Goal: Task Accomplishment & Management: Manage account settings

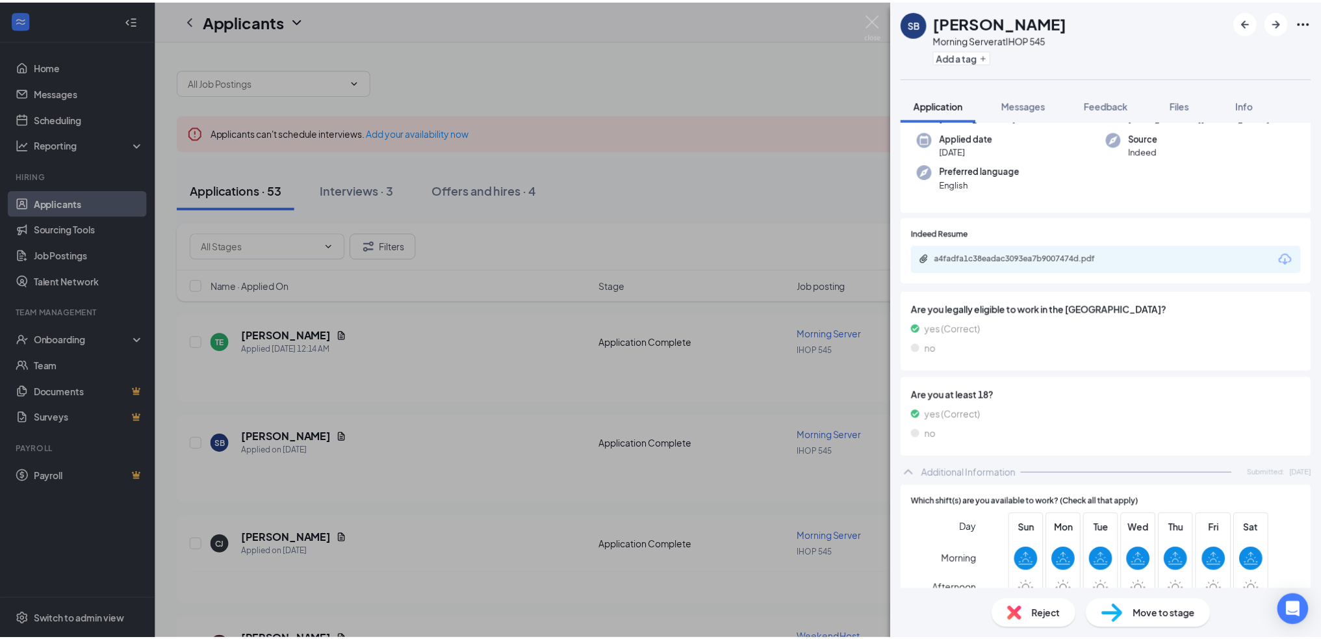
scroll to position [65, 0]
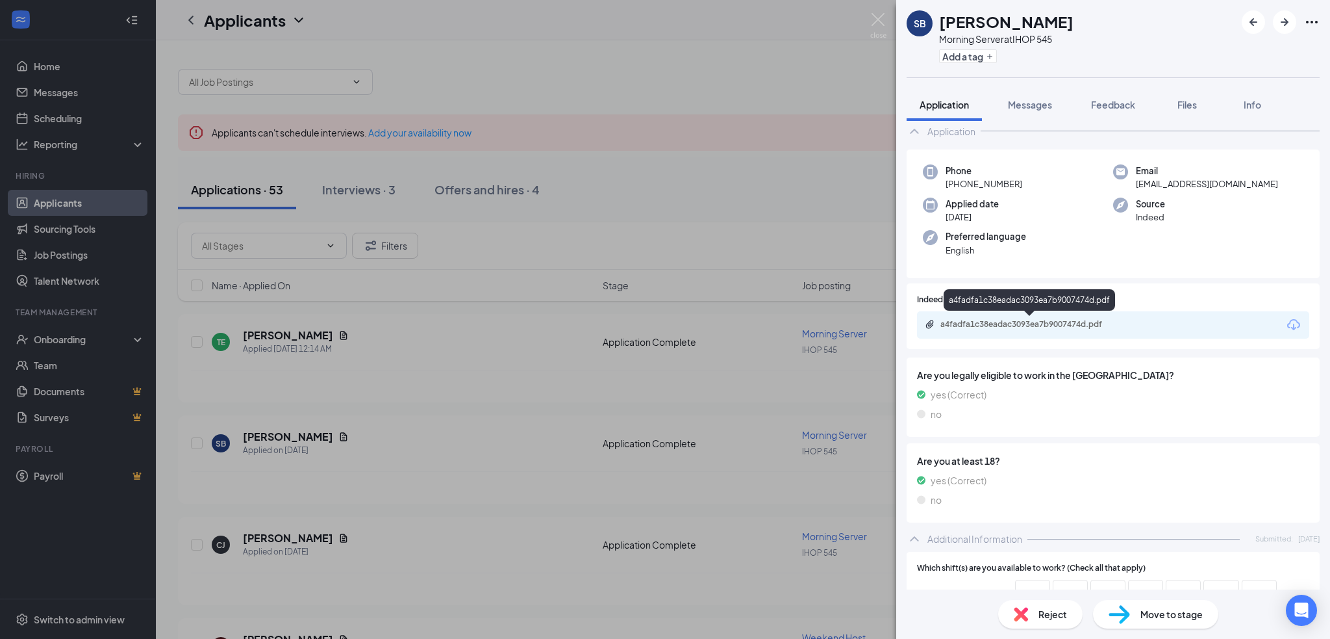
click at [984, 324] on div "a4fadfa1c38eadac3093ea7b9007474d.pdf" at bounding box center [1032, 324] width 182 height 10
click at [520, 482] on div "SB [PERSON_NAME] Morning Server at IHOP 545 Add a tag Application Messages Feed…" at bounding box center [665, 319] width 1330 height 639
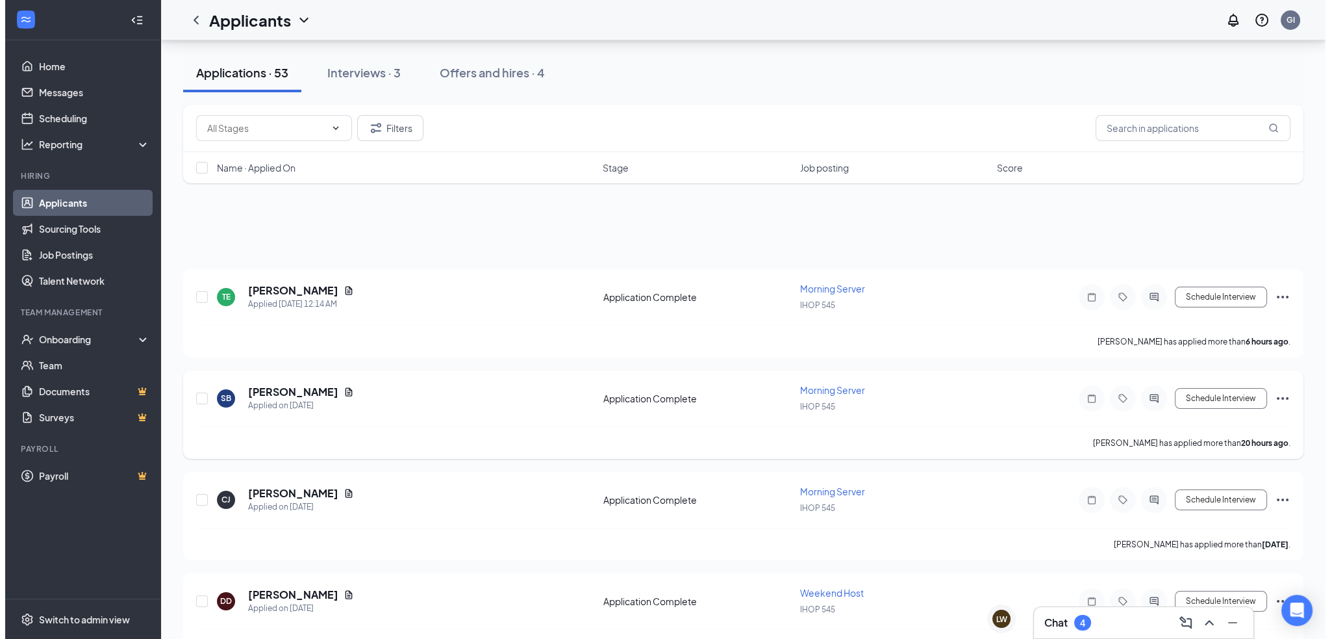
scroll to position [195, 0]
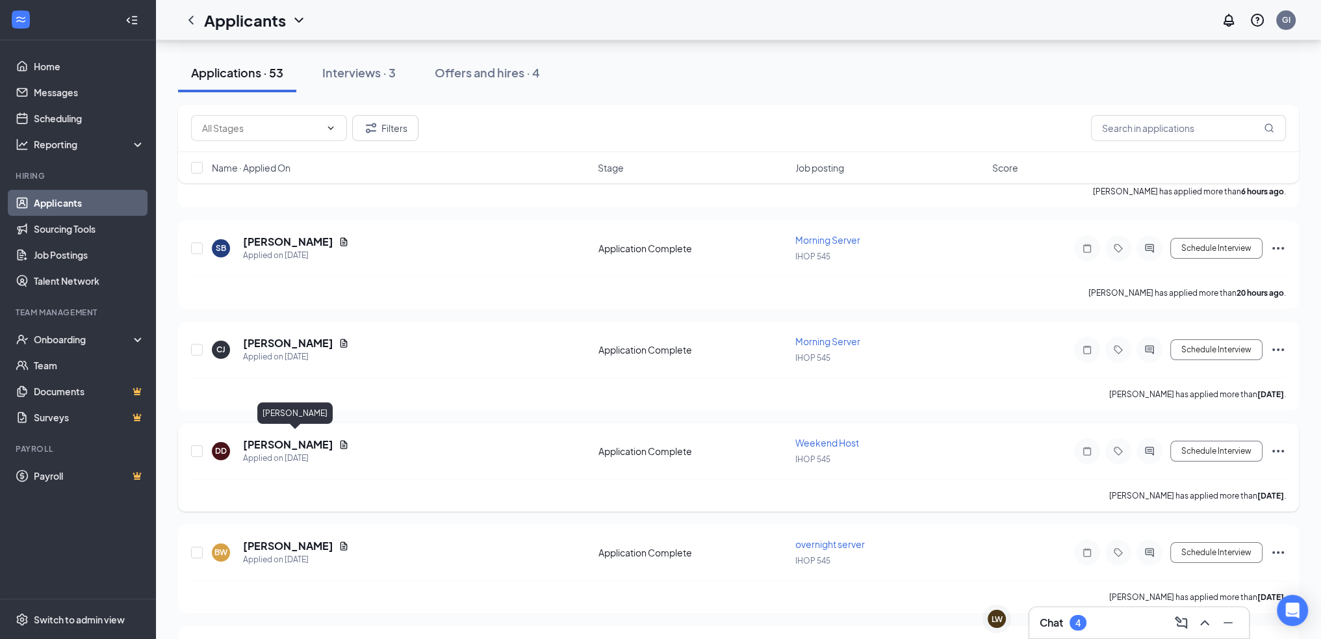
click at [319, 437] on h5 "[PERSON_NAME]" at bounding box center [288, 444] width 90 height 14
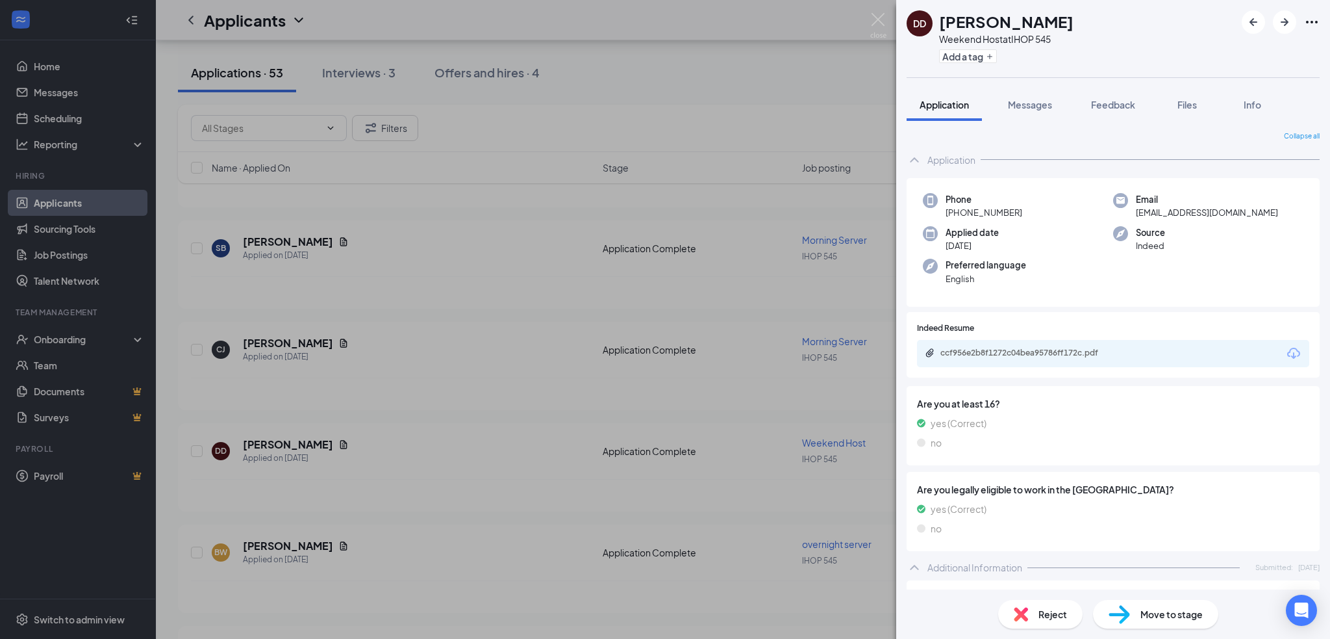
click at [1024, 616] on img at bounding box center [1021, 614] width 14 height 14
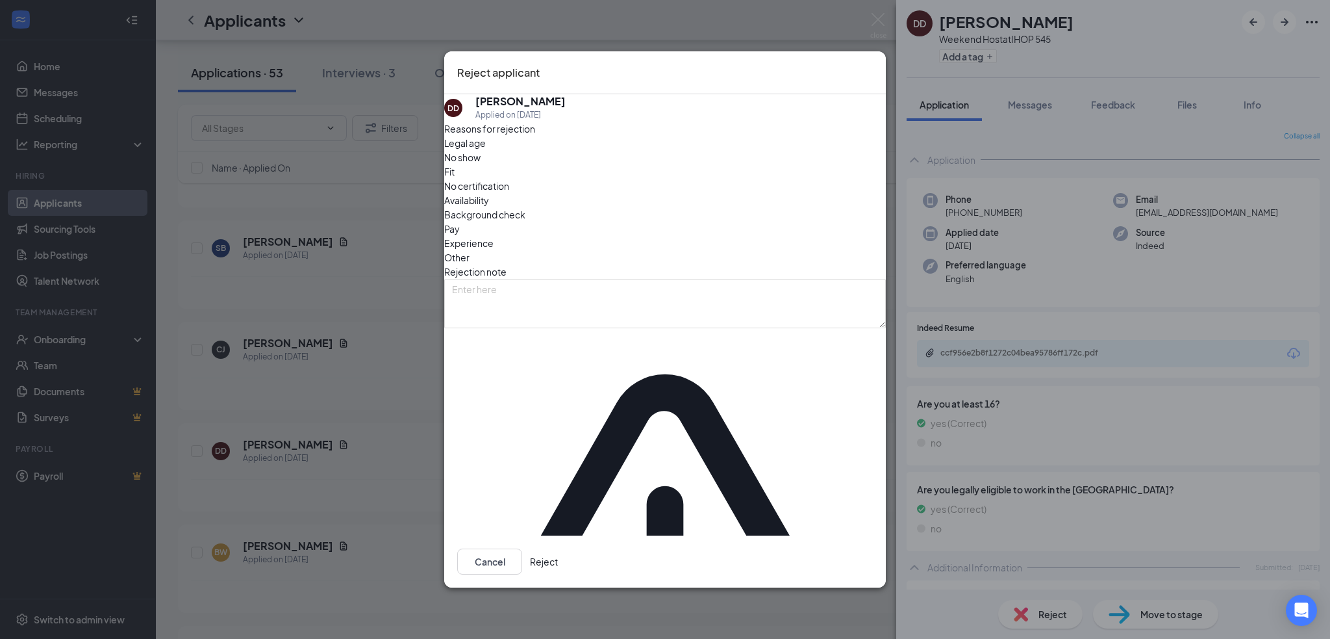
click at [483, 150] on span "Legal age" at bounding box center [465, 143] width 42 height 14
click at [558, 548] on button "Reject" at bounding box center [544, 561] width 28 height 26
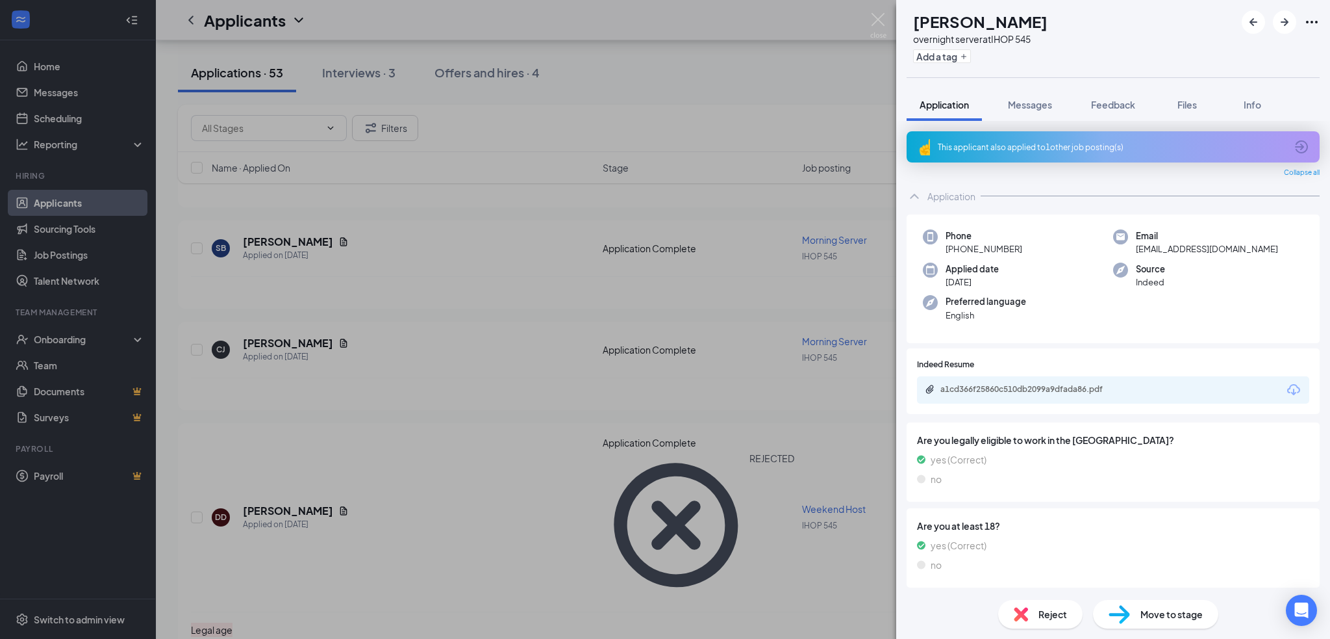
click at [275, 548] on div "BW [PERSON_NAME] overnight server at IHOP 545 Add a tag Application Messages Fe…" at bounding box center [665, 319] width 1330 height 639
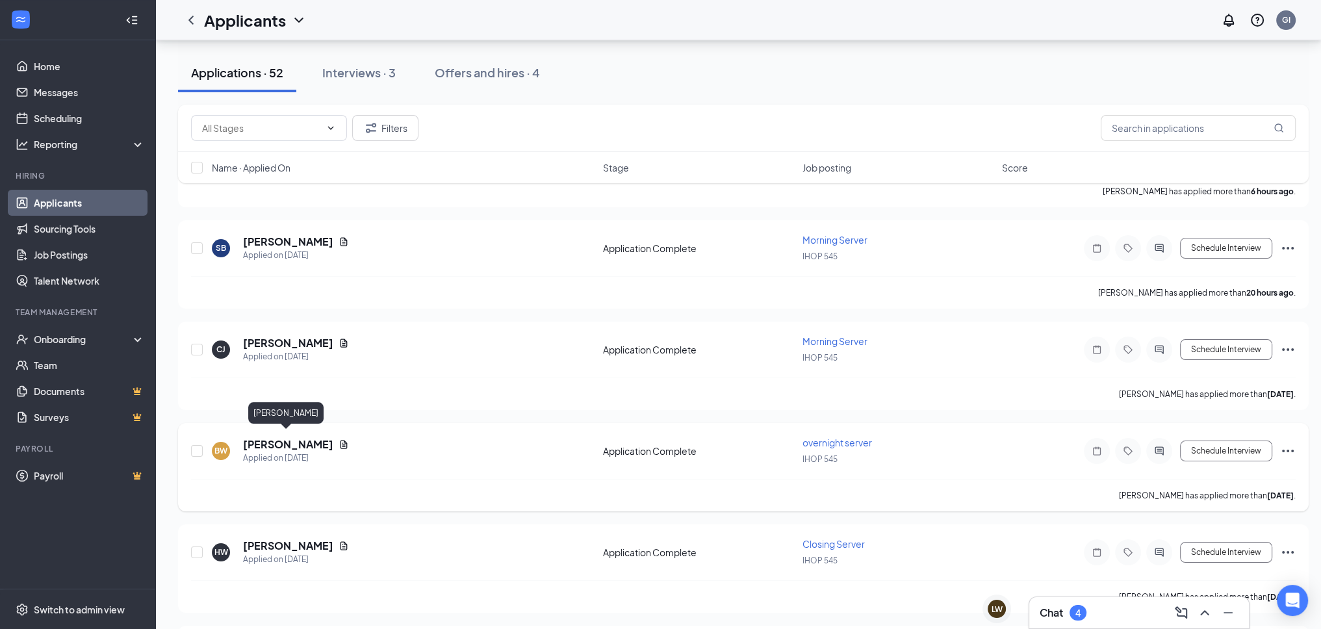
click at [279, 442] on h5 "[PERSON_NAME]" at bounding box center [288, 444] width 90 height 14
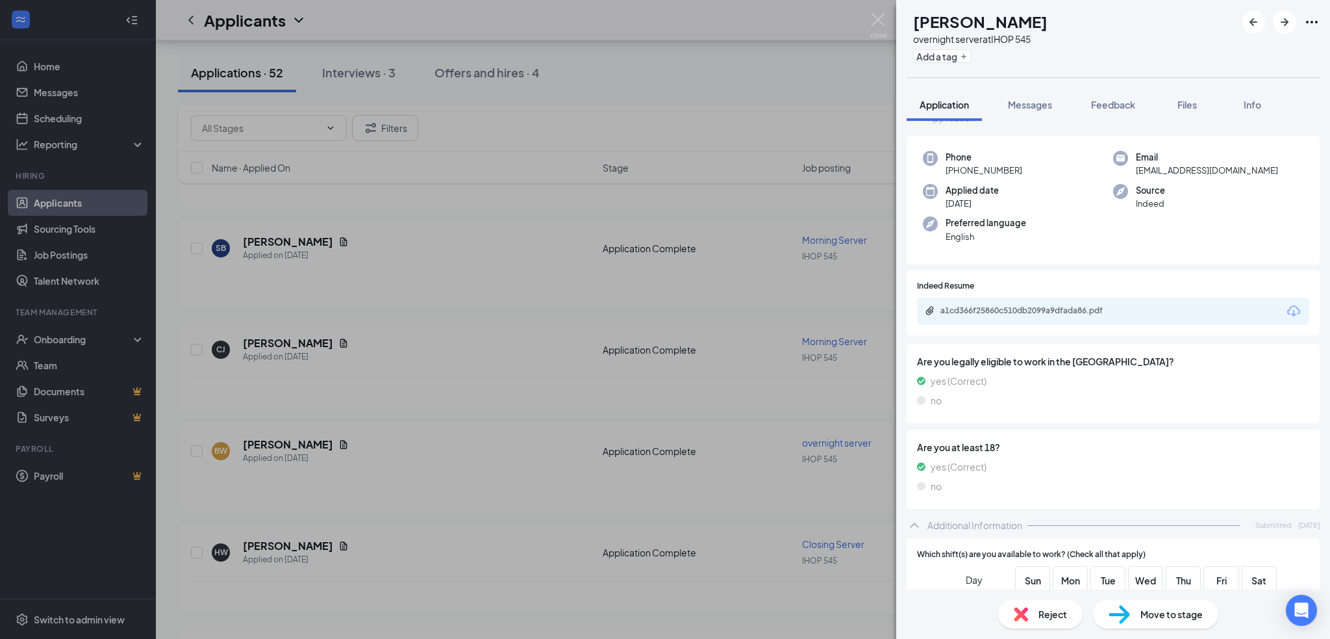
scroll to position [195, 0]
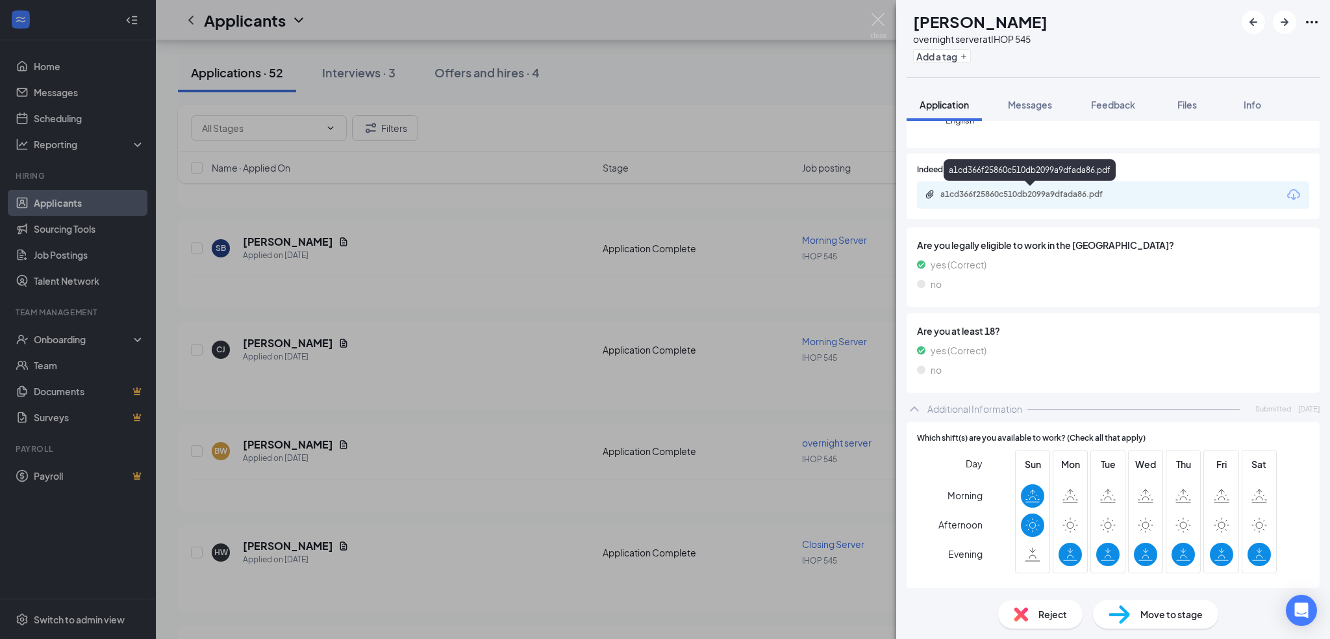
click at [1012, 196] on div "a1cd366f25860c510db2099a9dfada86.pdf" at bounding box center [1032, 194] width 182 height 10
click at [284, 537] on div "BW [PERSON_NAME] overnight server at IHOP 545 Add a tag Application Messages Fe…" at bounding box center [665, 319] width 1330 height 639
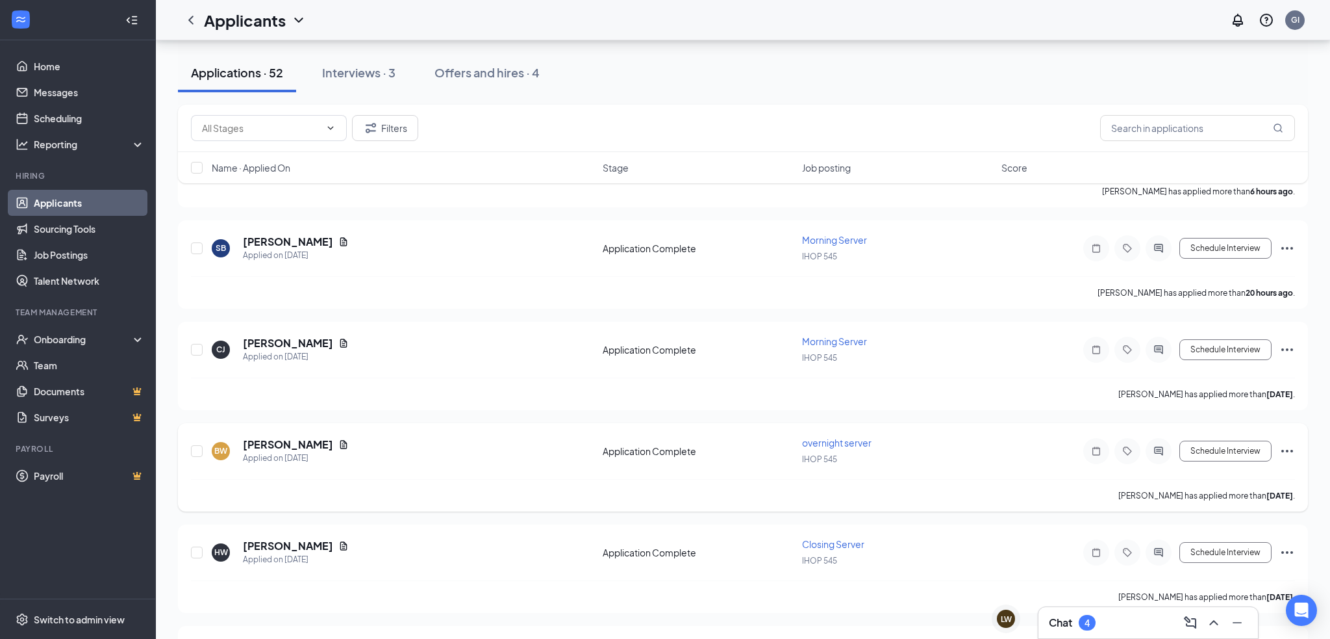
click at [421, 467] on div "BW [PERSON_NAME] Applied on [DATE] Application Complete overnight server IHOP 5…" at bounding box center [743, 457] width 1104 height 43
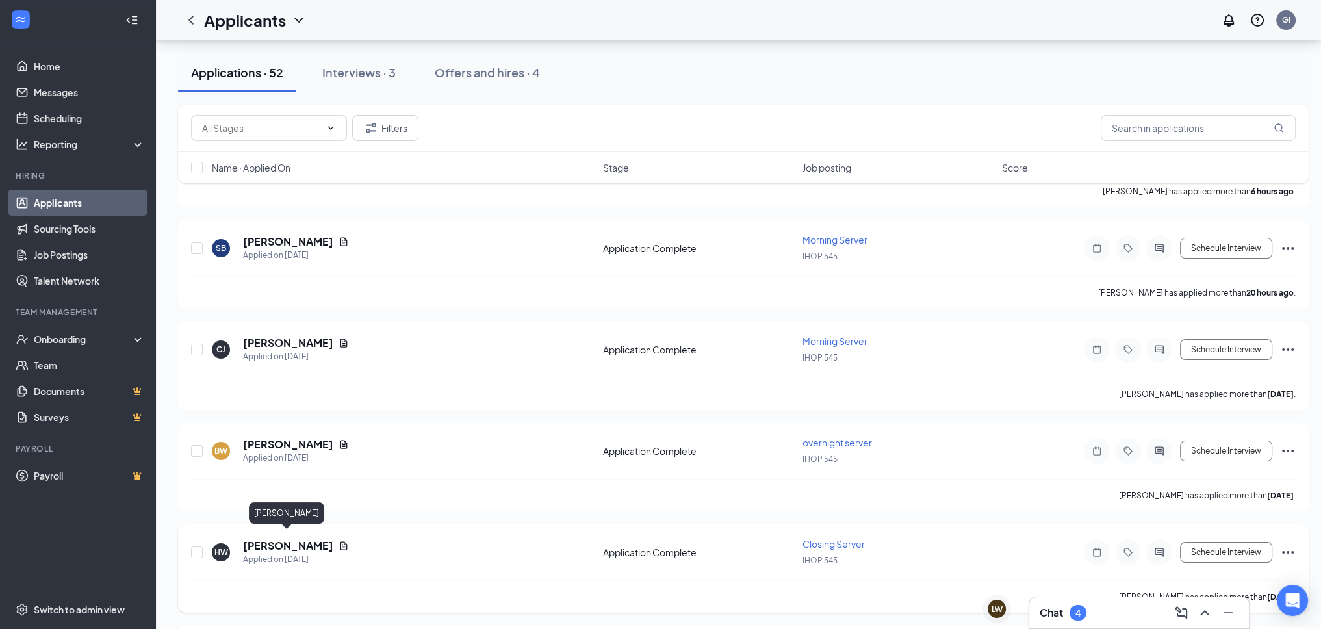
click at [298, 540] on h5 "[PERSON_NAME]" at bounding box center [288, 545] width 90 height 14
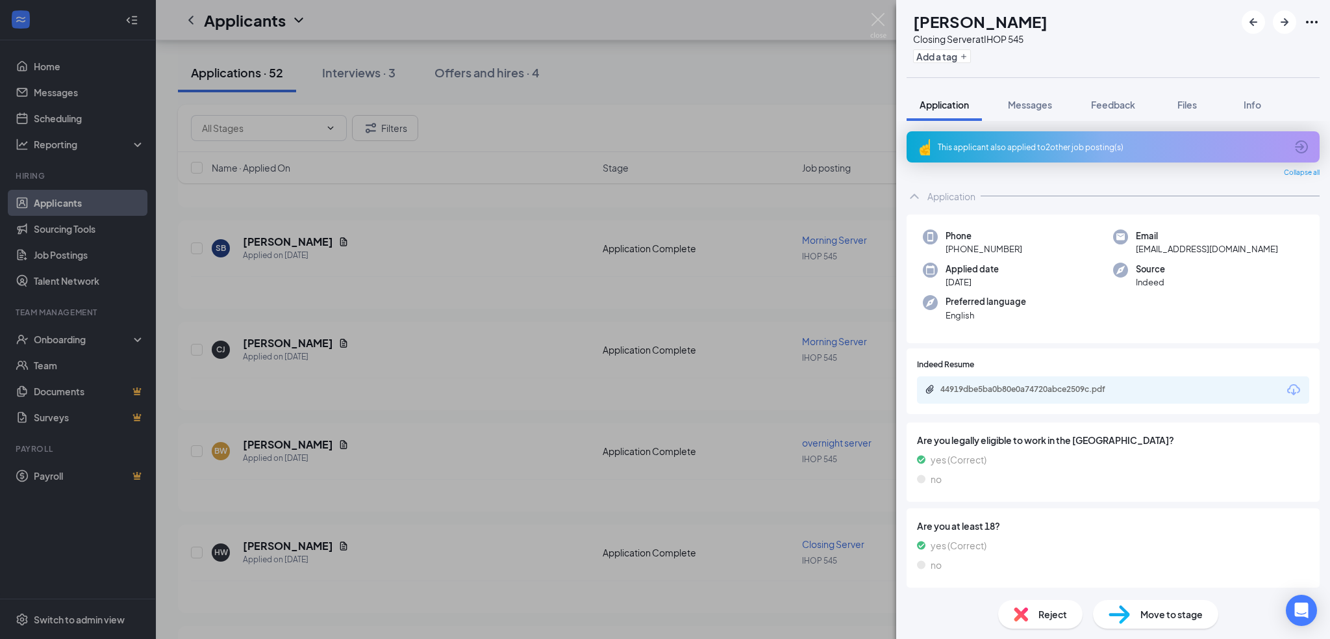
click at [1002, 399] on div "44919dbe5ba0b80e0a74720abce2509c.pdf" at bounding box center [1113, 389] width 392 height 27
click at [1004, 392] on div "44919dbe5ba0b80e0a74720abce2509c.pdf" at bounding box center [1032, 389] width 182 height 10
